Goal: Task Accomplishment & Management: Use online tool/utility

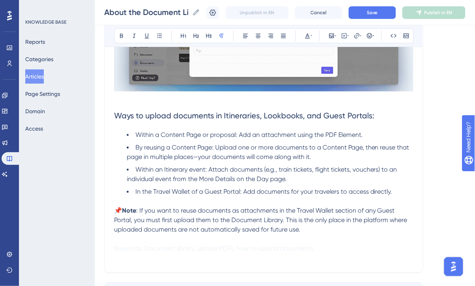
scroll to position [253, 0]
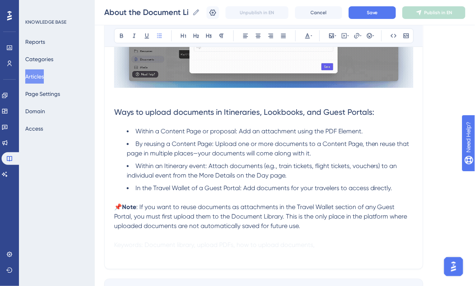
click at [362, 144] on span "By reusing a Content Page: Upload one or more documents to a Content Page, then…" at bounding box center [269, 148] width 284 height 17
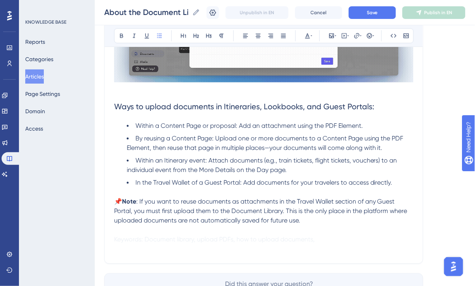
scroll to position [263, 0]
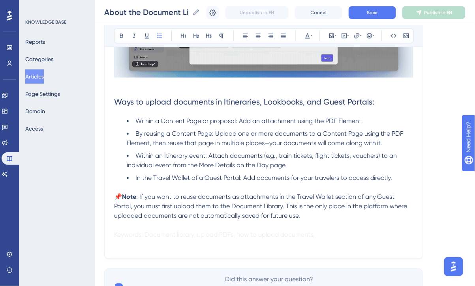
click at [293, 167] on li "Within an Itinerary event: Attach documents (e.g., train tickets, flight ticket…" at bounding box center [270, 161] width 286 height 19
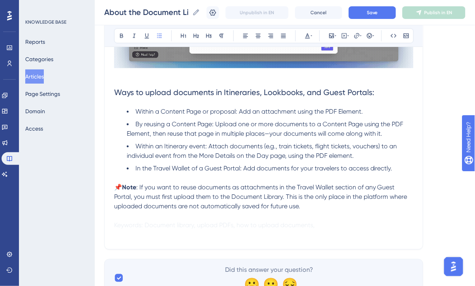
scroll to position [274, 0]
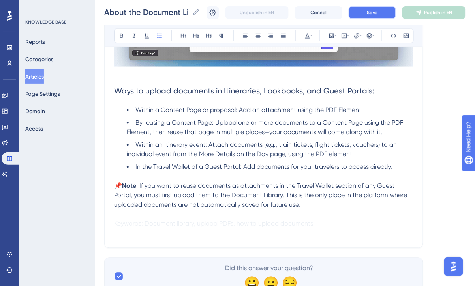
click at [368, 15] on span "Save" at bounding box center [372, 12] width 11 height 6
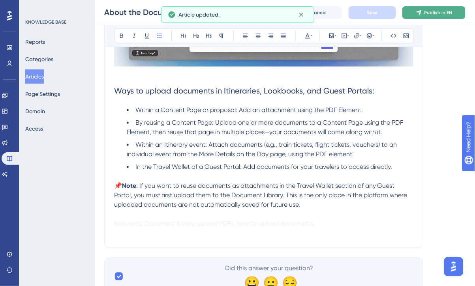
click at [431, 11] on span "Publish in EN" at bounding box center [438, 12] width 28 height 6
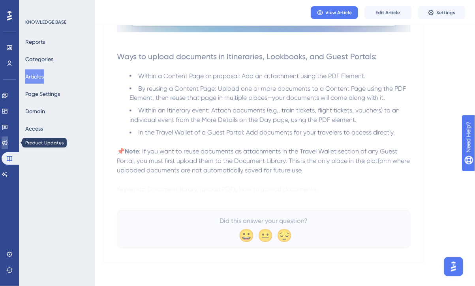
click at [8, 146] on icon at bounding box center [5, 143] width 6 height 6
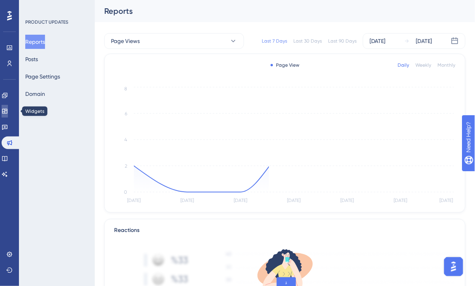
click at [8, 112] on icon at bounding box center [5, 111] width 6 height 6
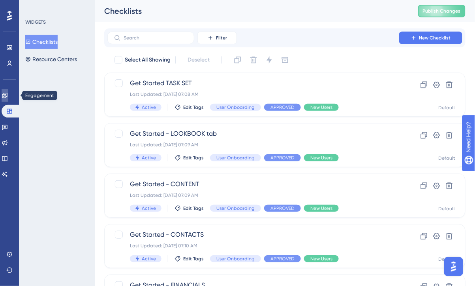
click at [8, 98] on icon at bounding box center [5, 95] width 6 height 6
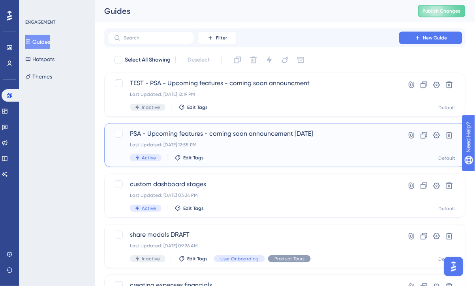
click at [384, 142] on div "PSA - Upcoming features - coming soon announcement august 13 Last Updated: Aug …" at bounding box center [284, 145] width 341 height 32
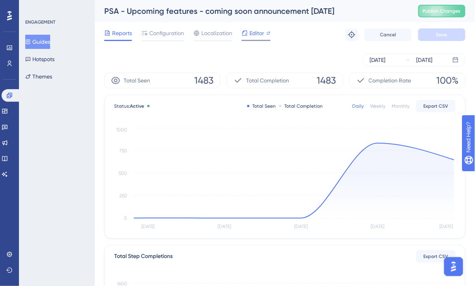
click at [256, 32] on span "Editor" at bounding box center [256, 32] width 15 height 9
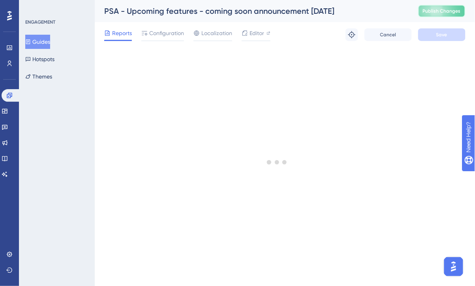
click at [444, 12] on span "Publish Changes" at bounding box center [442, 11] width 38 height 6
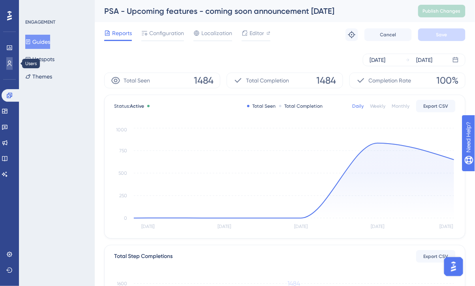
click at [7, 65] on icon at bounding box center [9, 63] width 6 height 6
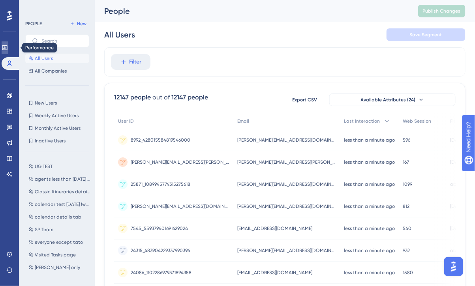
click at [8, 46] on icon at bounding box center [5, 48] width 6 height 6
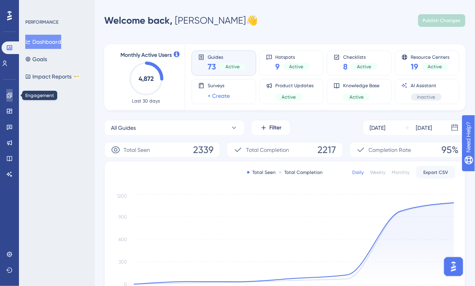
click at [9, 95] on icon at bounding box center [9, 95] width 6 height 6
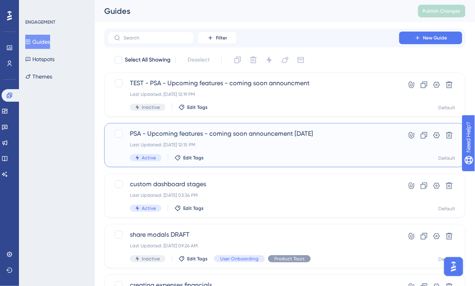
click at [286, 143] on div "Last Updated: Aug 14 2025, 12:15 PM" at bounding box center [253, 145] width 247 height 6
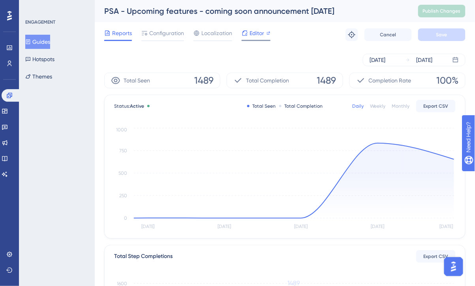
click at [260, 32] on span "Editor" at bounding box center [256, 32] width 15 height 9
click at [36, 40] on button "Guides" at bounding box center [37, 42] width 25 height 14
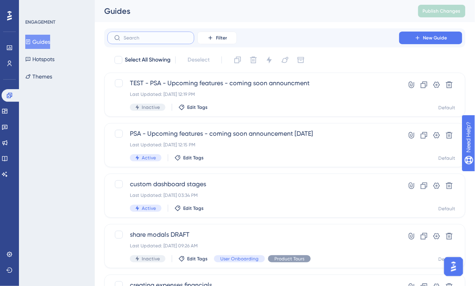
click at [149, 37] on input "text" at bounding box center [156, 38] width 64 height 6
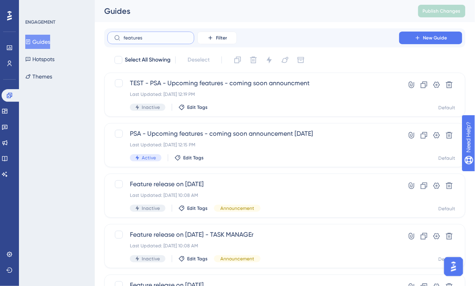
type input "features"
